Goal: Information Seeking & Learning: Learn about a topic

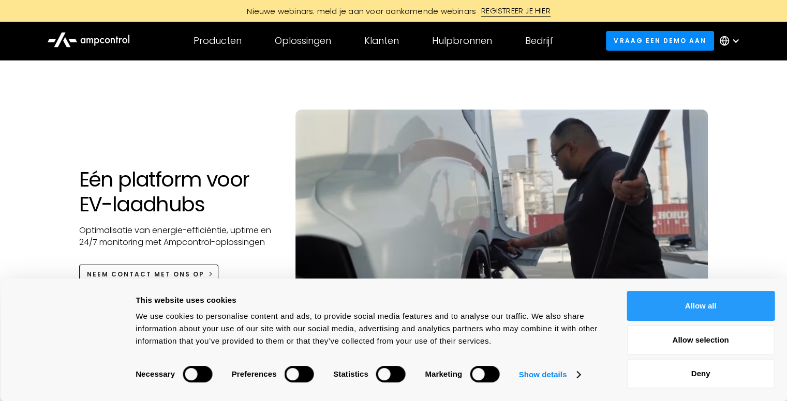
click at [714, 311] on button "Allow all" at bounding box center [700, 306] width 148 height 30
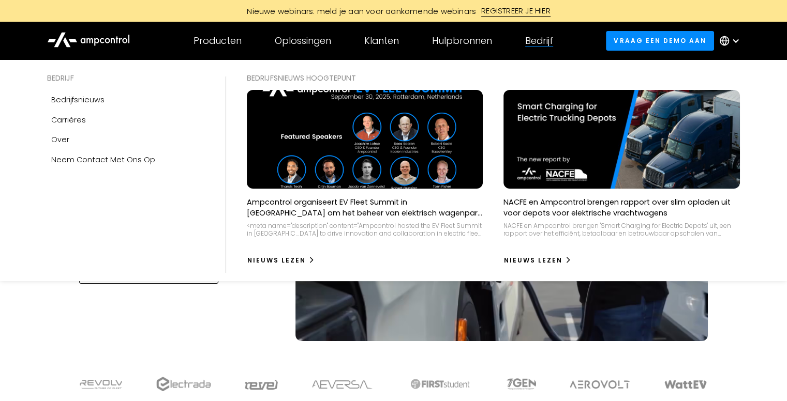
click at [536, 42] on div "Bedrijf" at bounding box center [539, 40] width 28 height 11
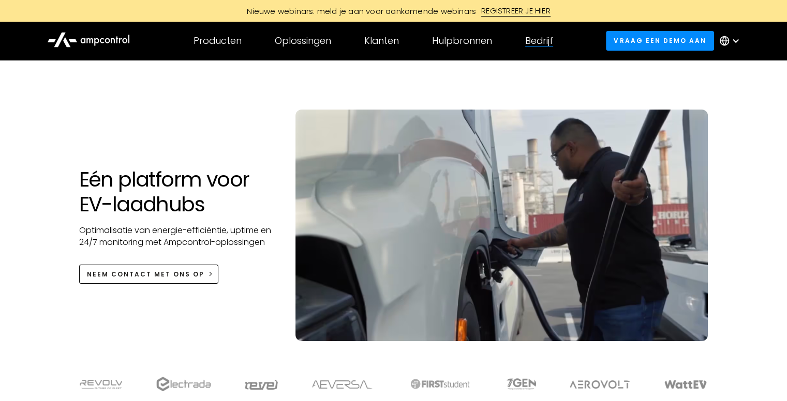
click at [536, 42] on div "Bedrijf" at bounding box center [539, 40] width 28 height 11
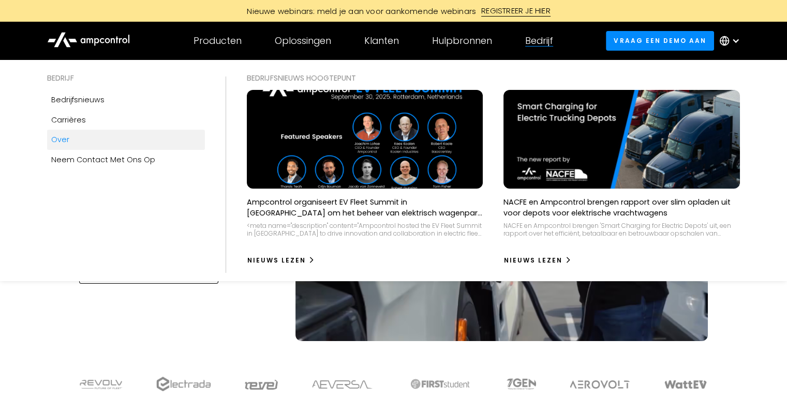
click at [65, 141] on div "Over" at bounding box center [60, 139] width 18 height 11
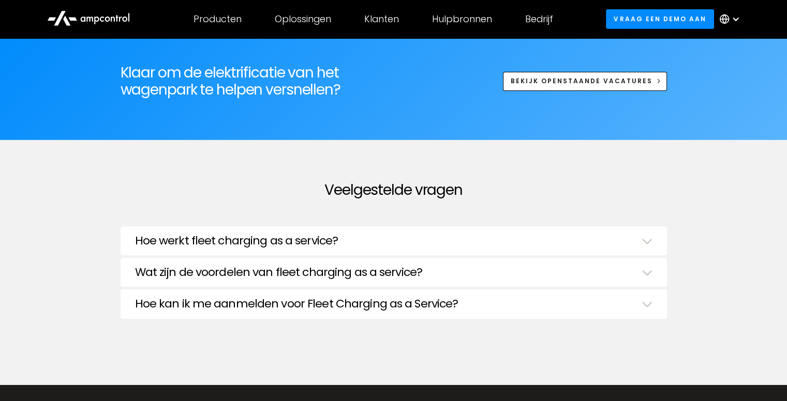
scroll to position [3448, 0]
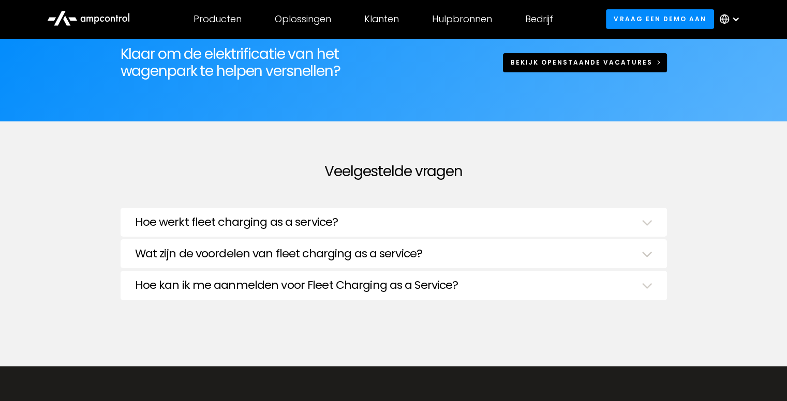
click at [537, 64] on link "Bekijk openstaande vacatures" at bounding box center [585, 62] width 164 height 19
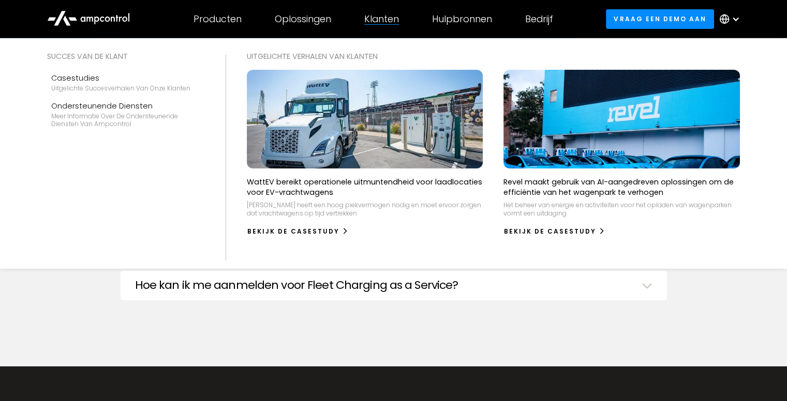
click at [380, 20] on div "Klanten" at bounding box center [381, 18] width 35 height 11
click at [387, 19] on div "Klanten" at bounding box center [381, 18] width 35 height 11
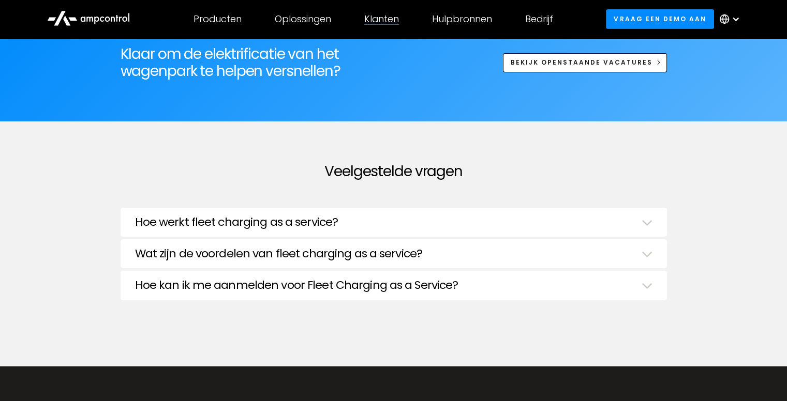
click at [387, 19] on div "Klanten" at bounding box center [381, 18] width 35 height 11
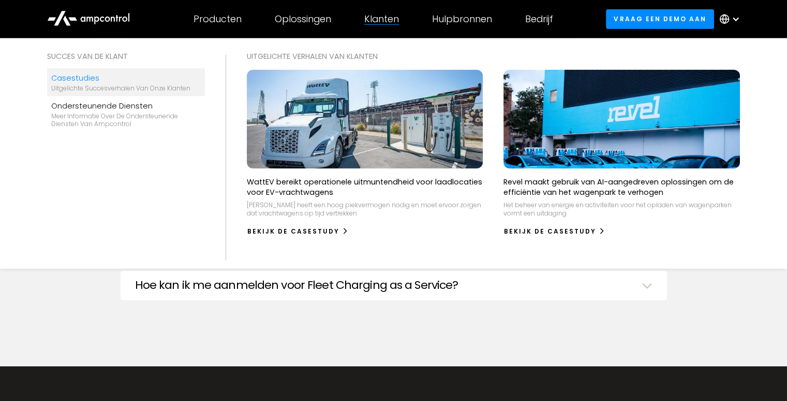
click at [94, 82] on div "Casestudies" at bounding box center [120, 77] width 139 height 11
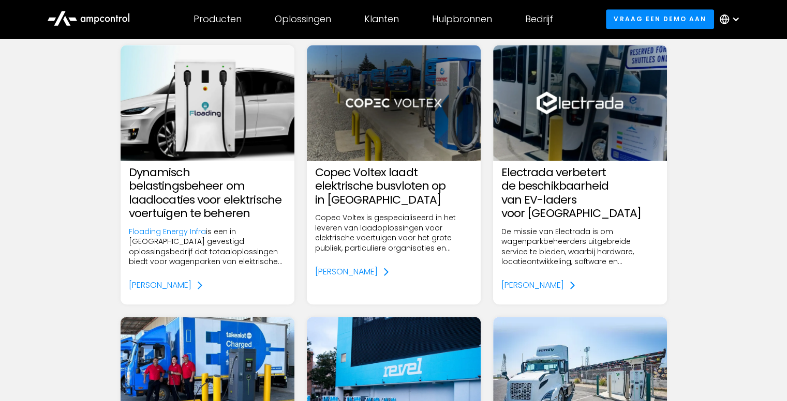
scroll to position [758, 0]
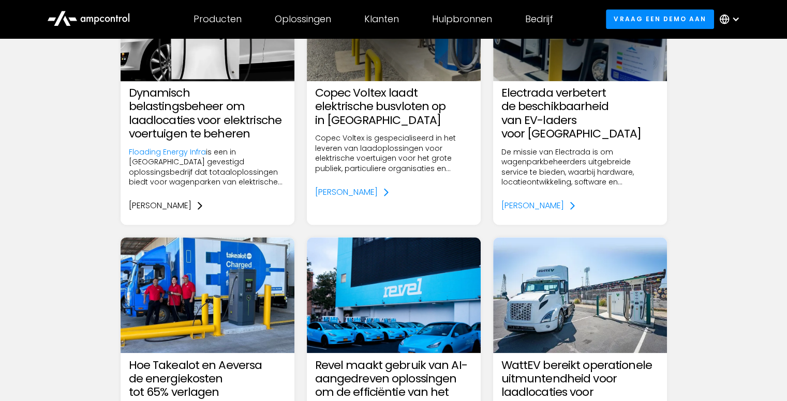
click at [149, 200] on div "Lees meer" at bounding box center [160, 205] width 63 height 11
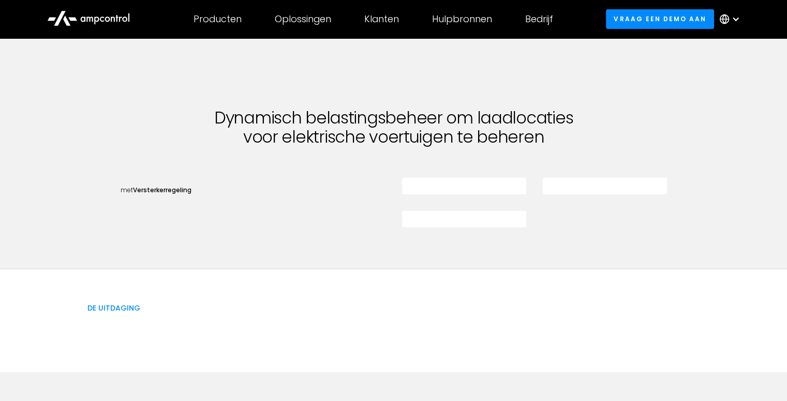
click at [264, 131] on h1 "Dynamisch belastingsbeheer om laadlocaties voor elektrische voertuigen te beher…" at bounding box center [393, 128] width 455 height 38
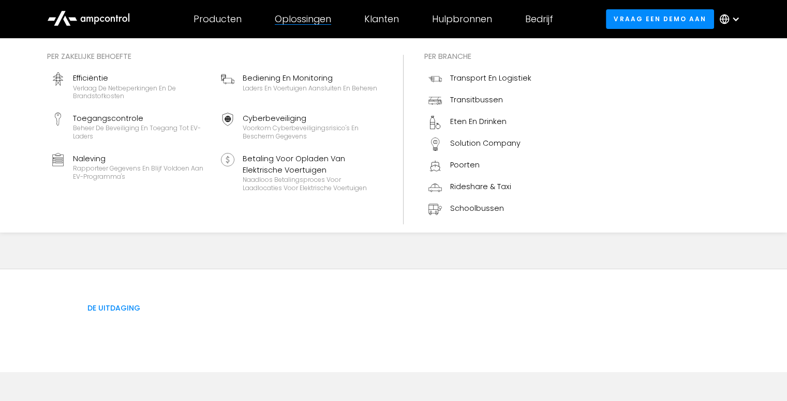
click at [288, 13] on div "Oplossingen" at bounding box center [303, 18] width 56 height 11
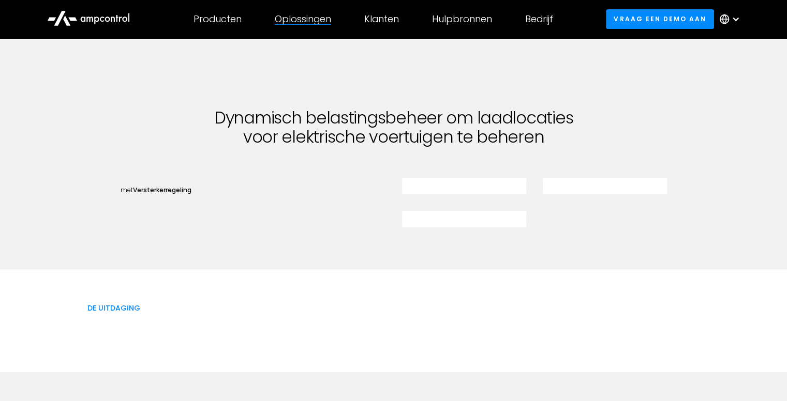
click at [289, 17] on div "Oplossingen" at bounding box center [303, 18] width 56 height 11
